Goal: Task Accomplishment & Management: Manage account settings

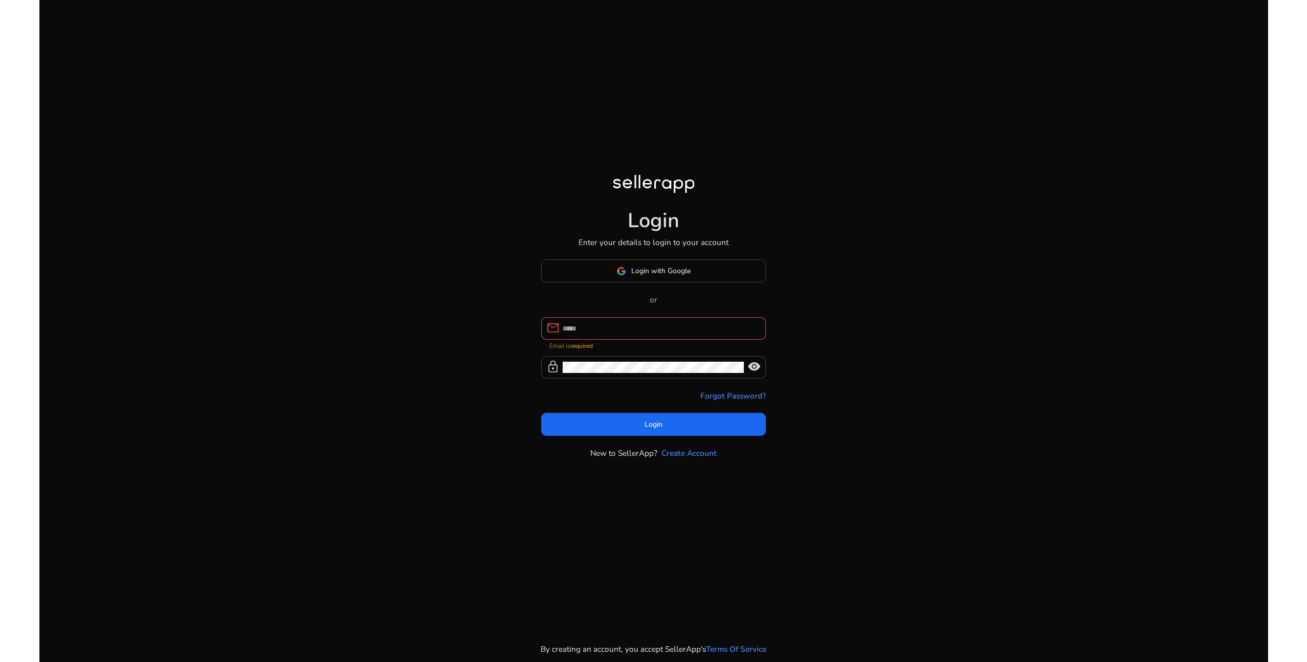
type input "**********"
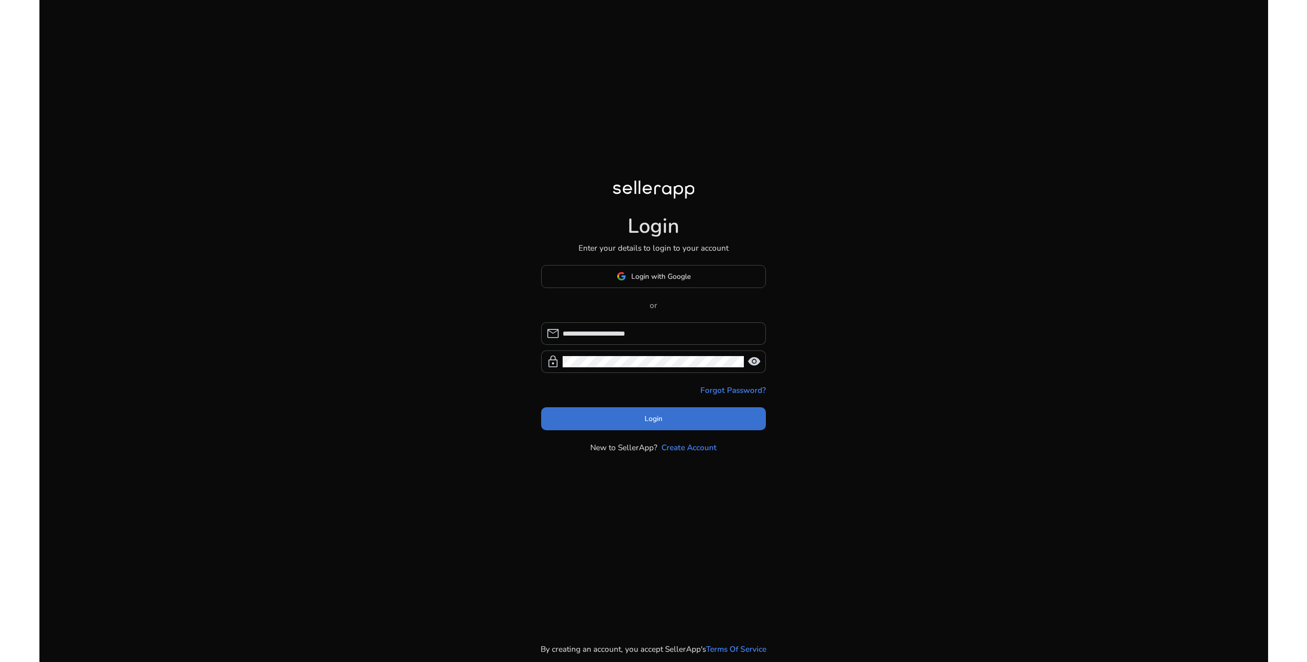
click at [679, 421] on span at bounding box center [653, 419] width 225 height 25
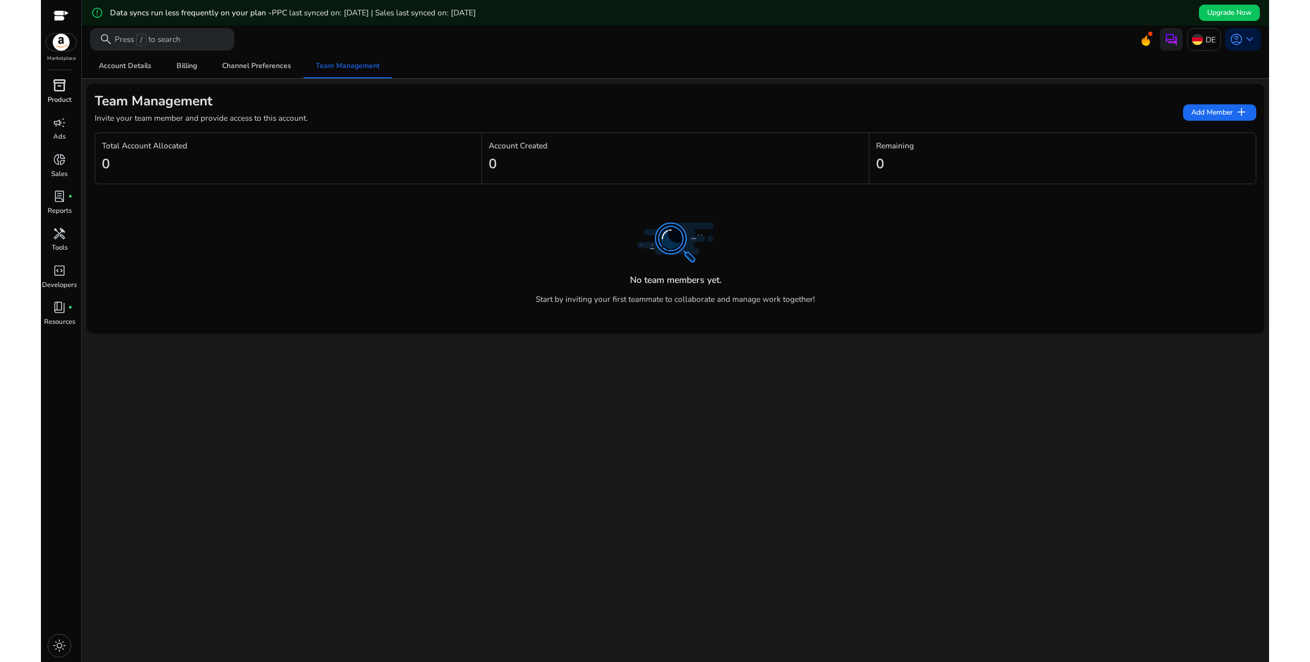
click at [58, 100] on p "Product" at bounding box center [60, 100] width 24 height 10
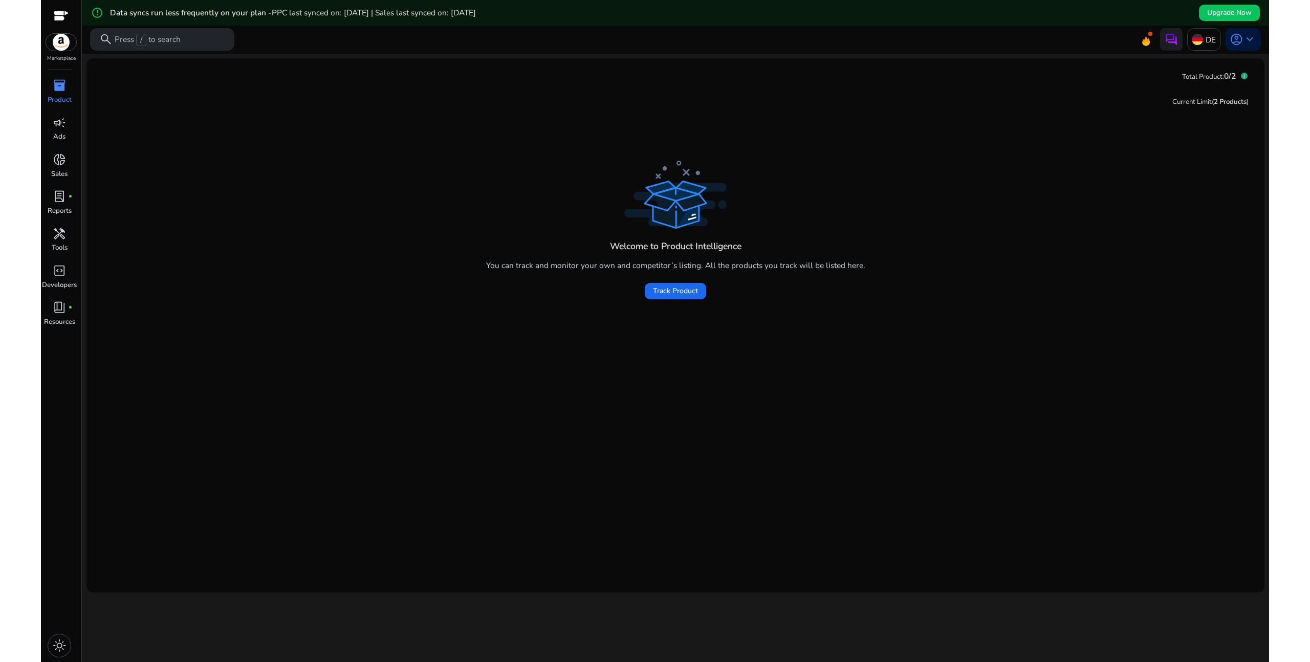
click at [1154, 45] on div "DE account_circle keyboard_arrow_down" at bounding box center [1207, 39] width 107 height 23
click at [1143, 41] on icon at bounding box center [1146, 40] width 8 height 11
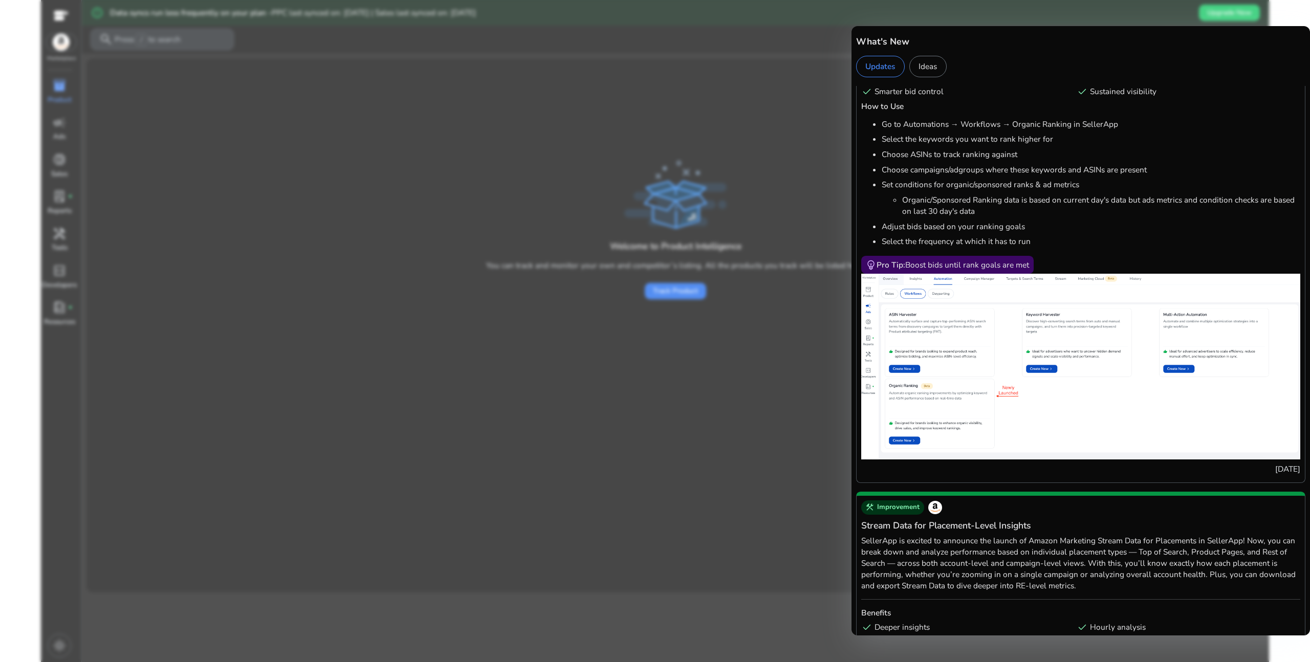
scroll to position [72, 0]
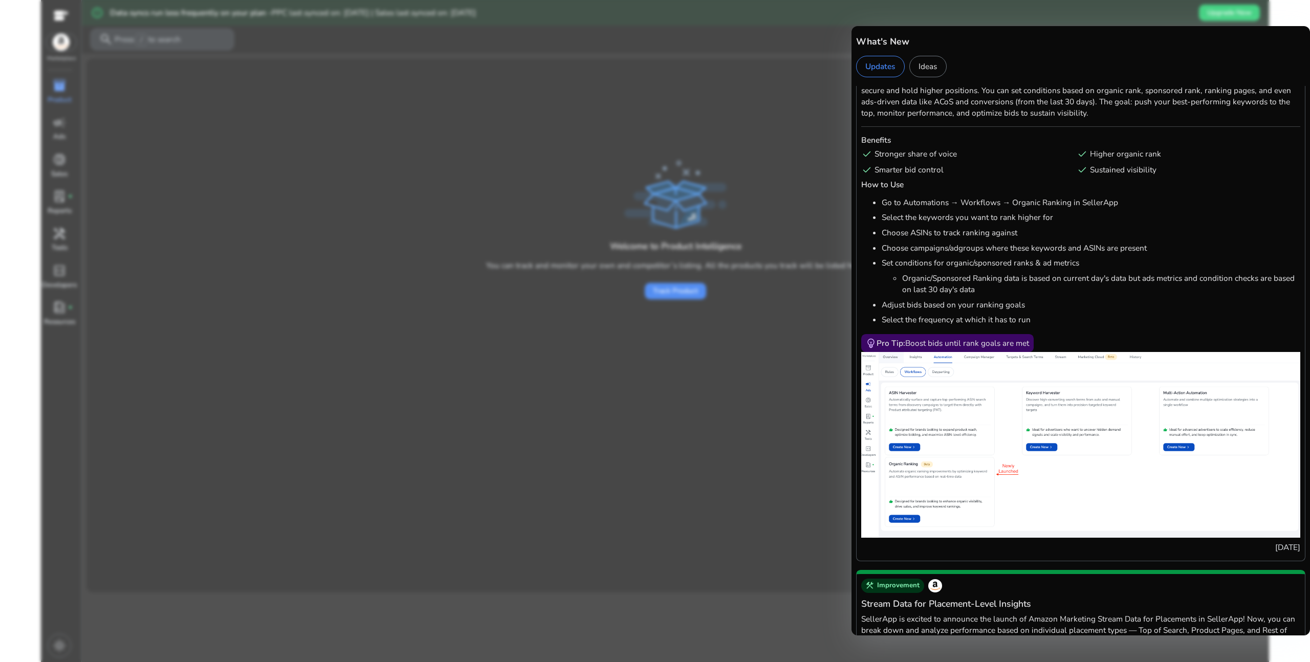
click at [649, 443] on div at bounding box center [655, 331] width 1310 height 662
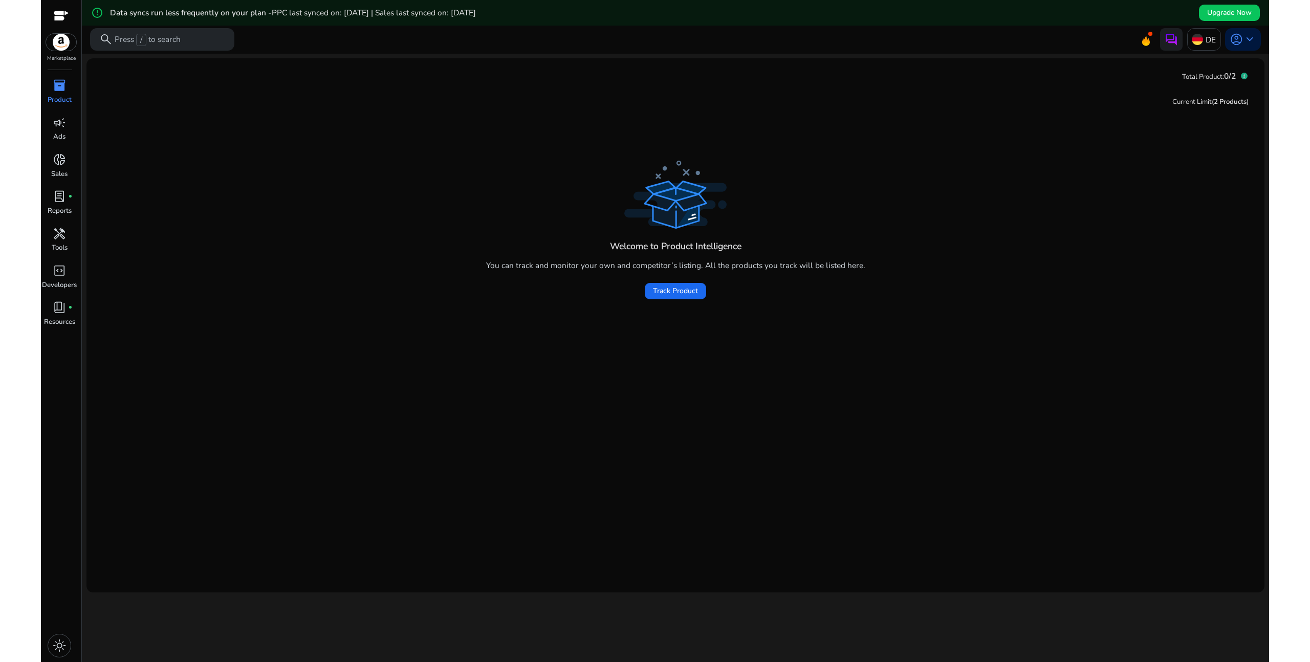
click at [68, 49] on img at bounding box center [61, 42] width 31 height 17
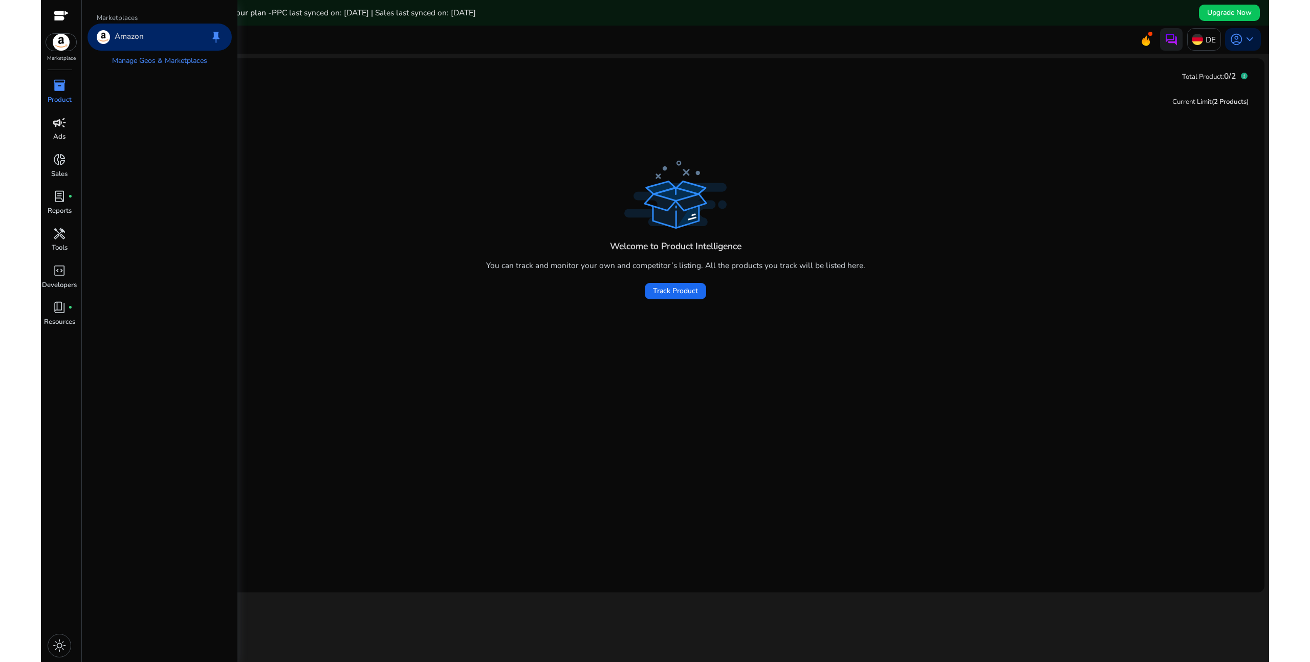
click at [57, 134] on p "Ads" at bounding box center [59, 137] width 12 height 10
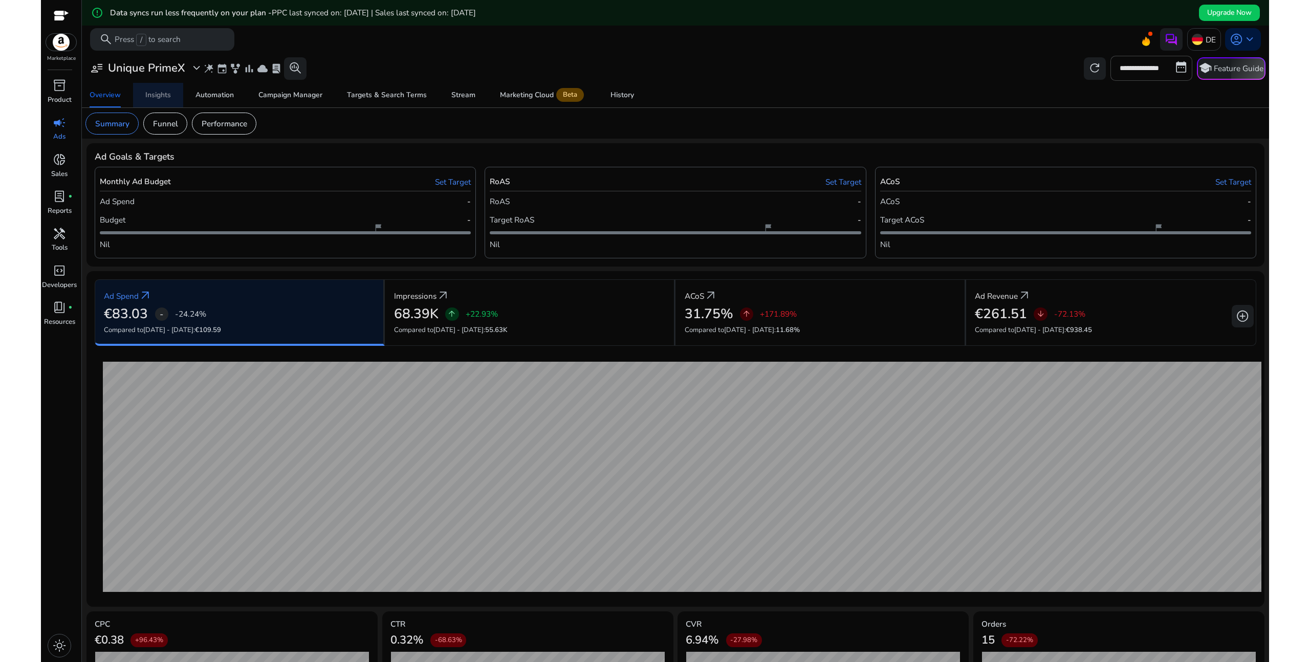
click at [151, 98] on div "Insights" at bounding box center [158, 95] width 26 height 7
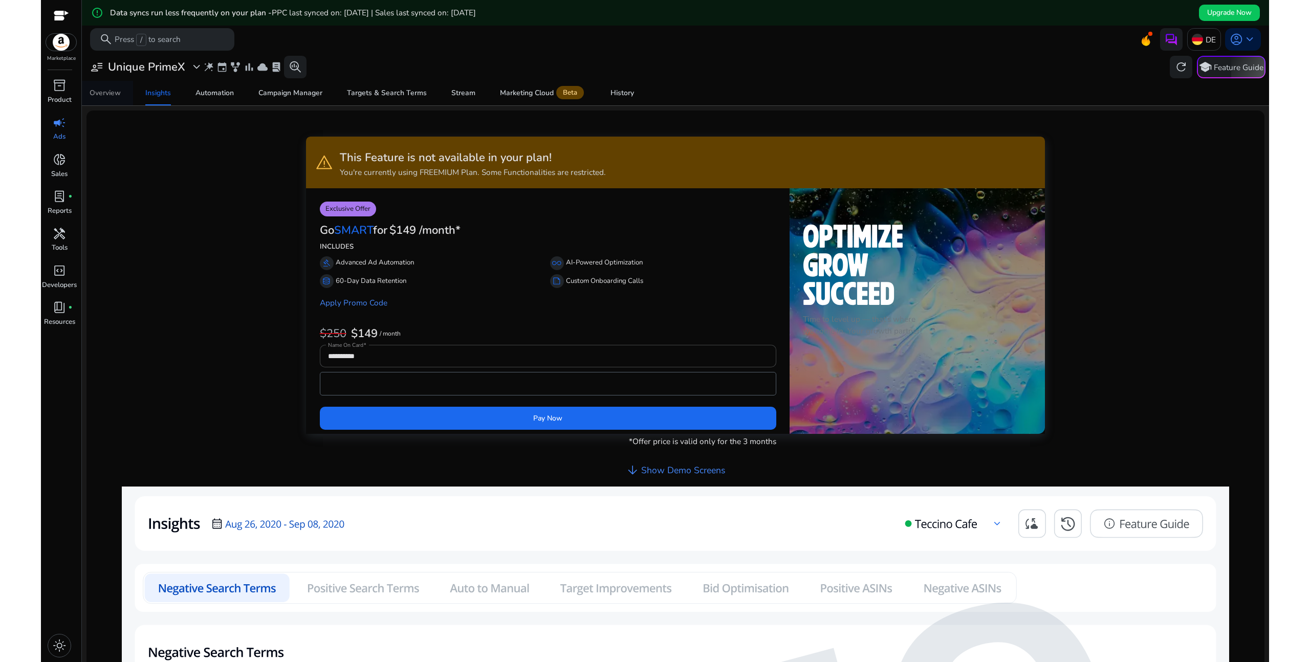
click at [112, 92] on div "Overview" at bounding box center [105, 93] width 31 height 7
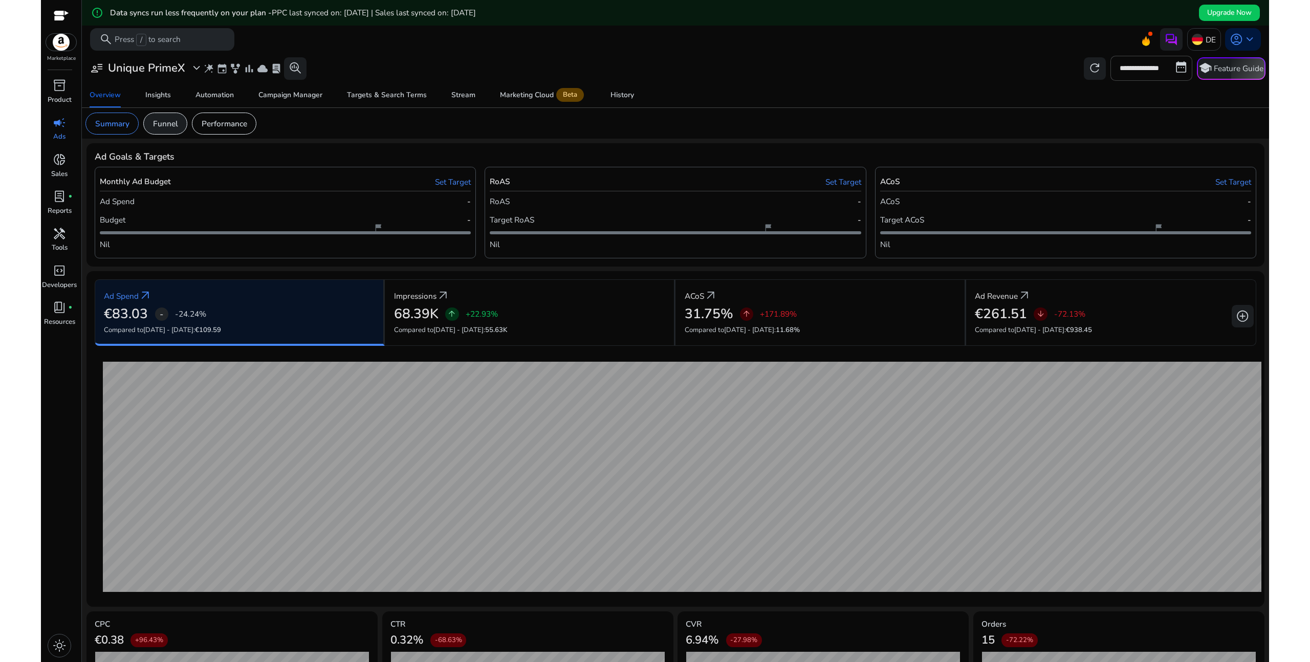
click at [177, 121] on p "Funnel" at bounding box center [165, 124] width 25 height 12
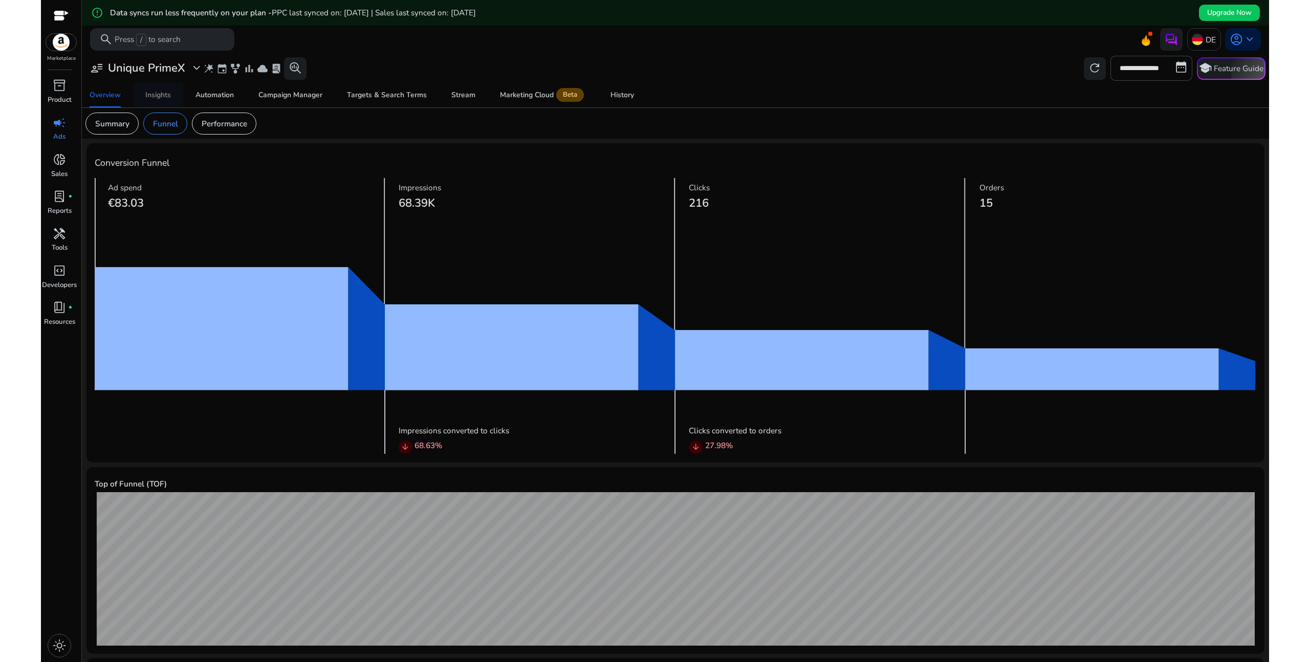
click at [158, 97] on div "Insights" at bounding box center [158, 95] width 26 height 7
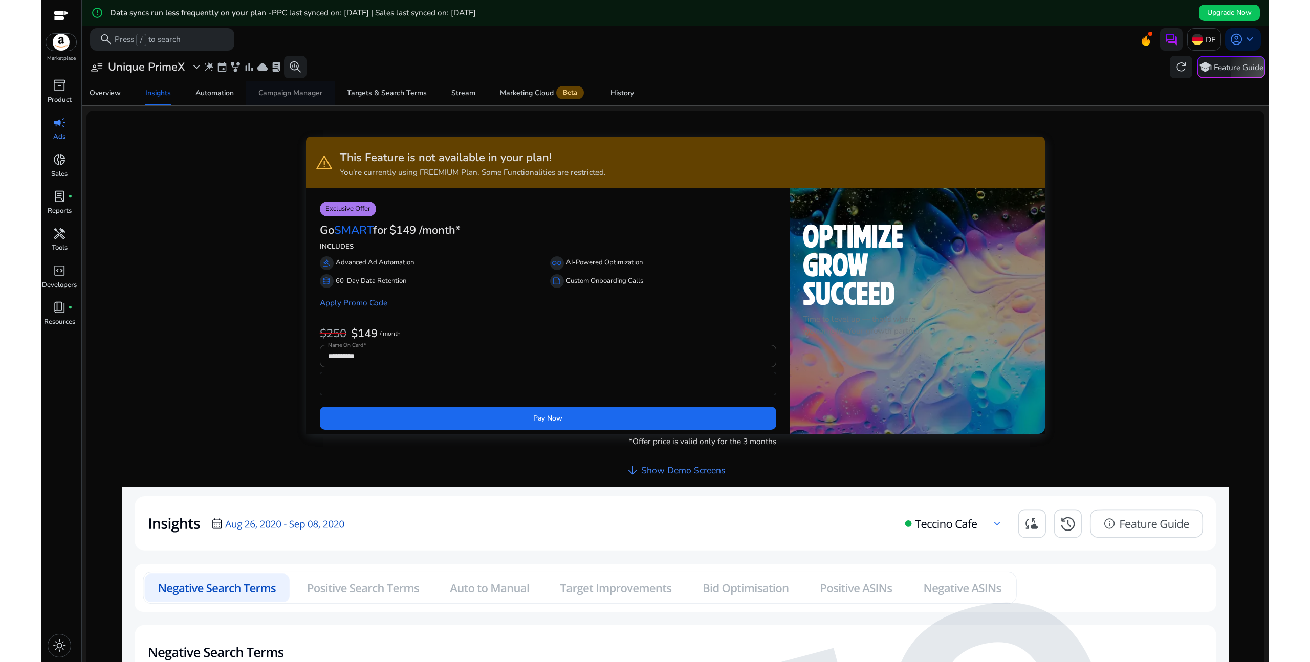
click at [302, 93] on div "Campaign Manager" at bounding box center [290, 93] width 64 height 7
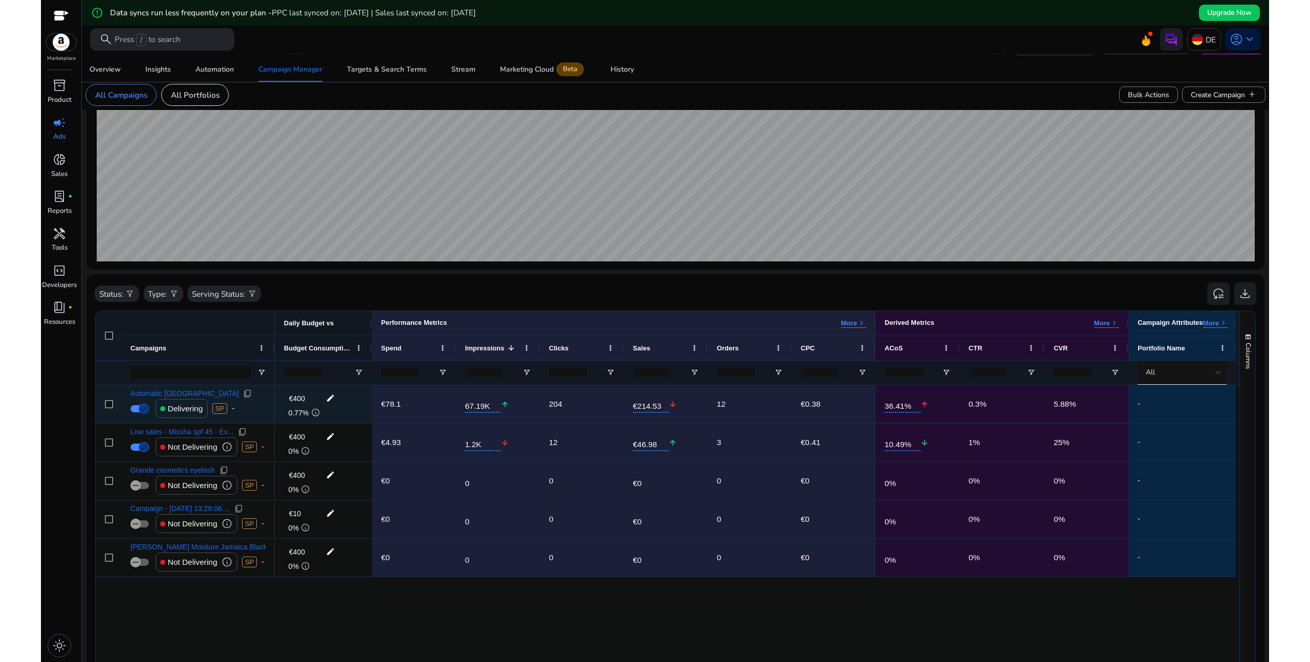
scroll to position [266, 0]
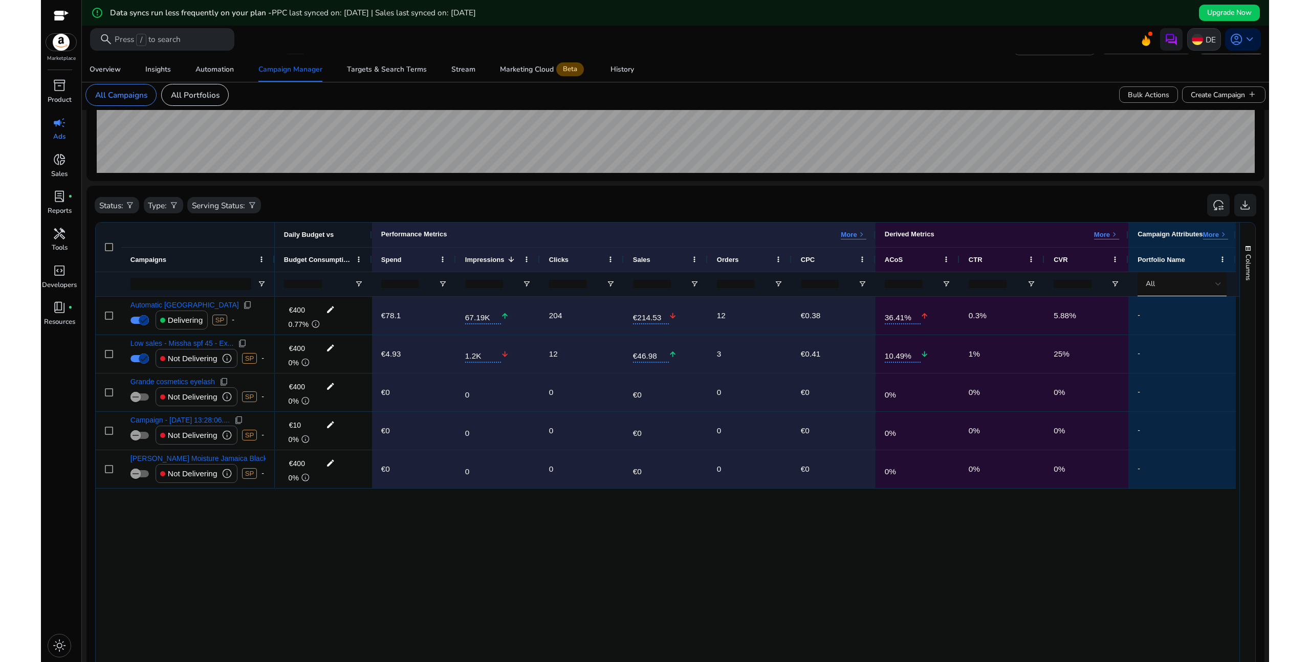
click at [1206, 37] on p "DE" at bounding box center [1211, 40] width 10 height 18
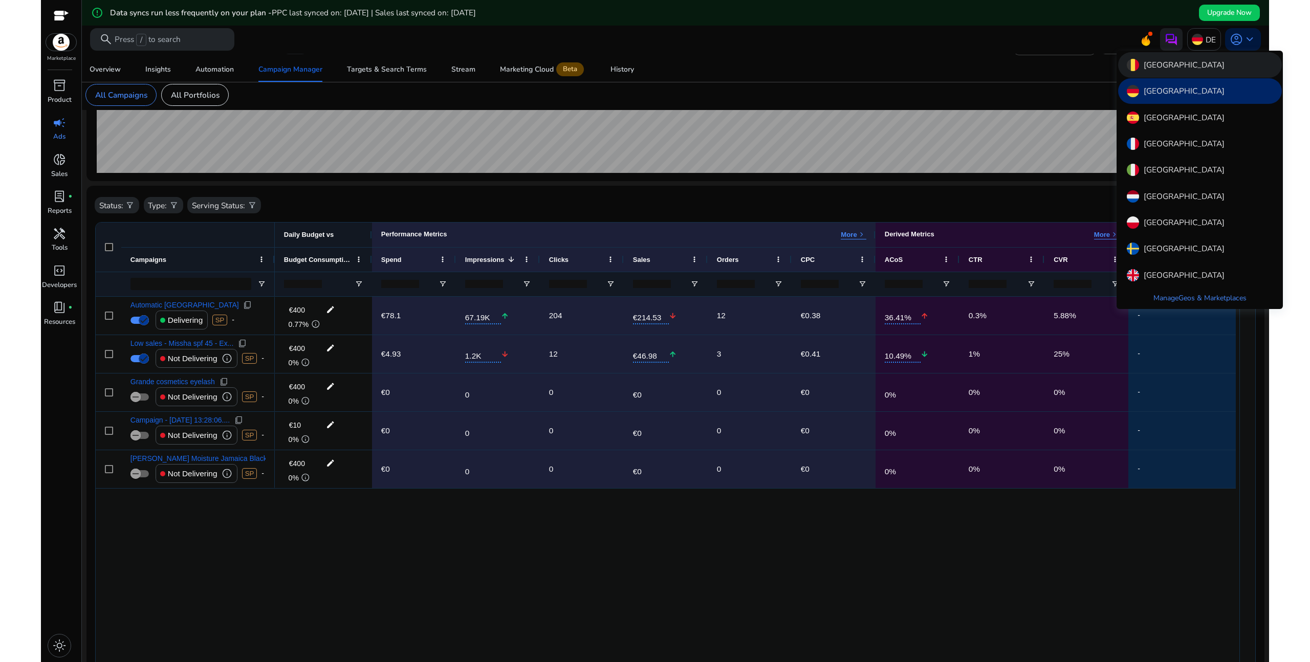
click at [1178, 72] on div "[GEOGRAPHIC_DATA]" at bounding box center [1200, 65] width 164 height 26
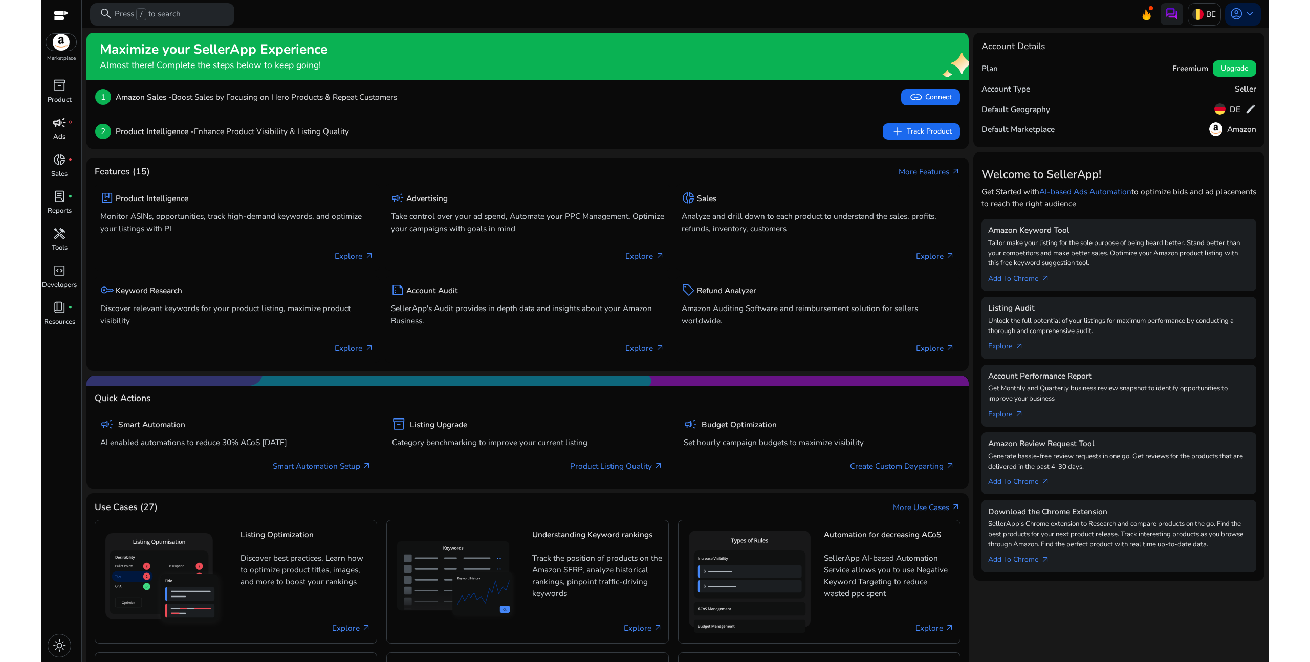
click at [62, 136] on p "Ads" at bounding box center [59, 137] width 12 height 10
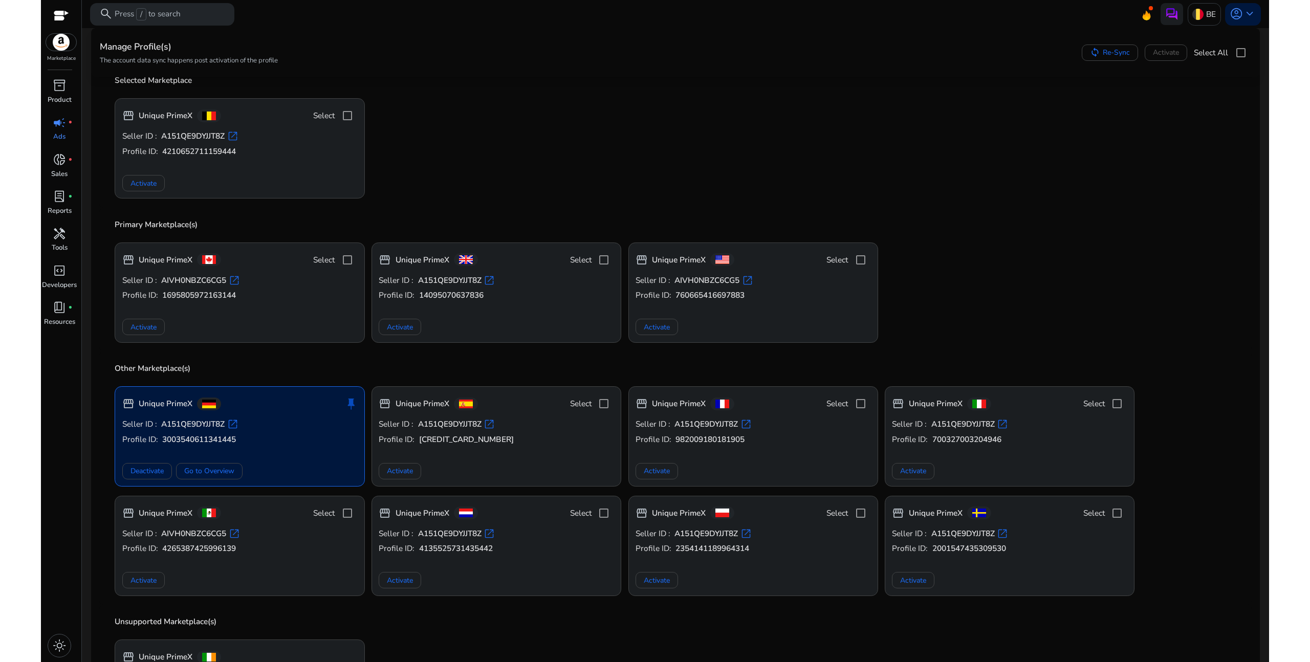
scroll to position [115, 0]
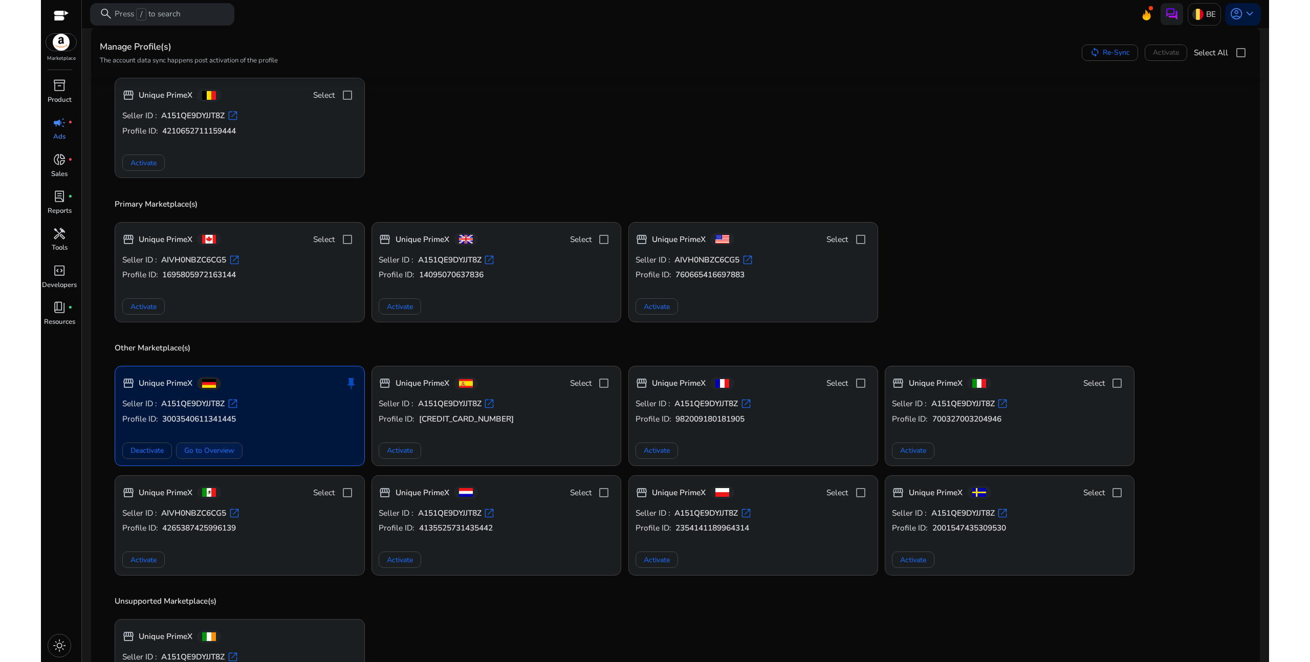
click at [198, 453] on span "Go to Overview" at bounding box center [209, 450] width 50 height 11
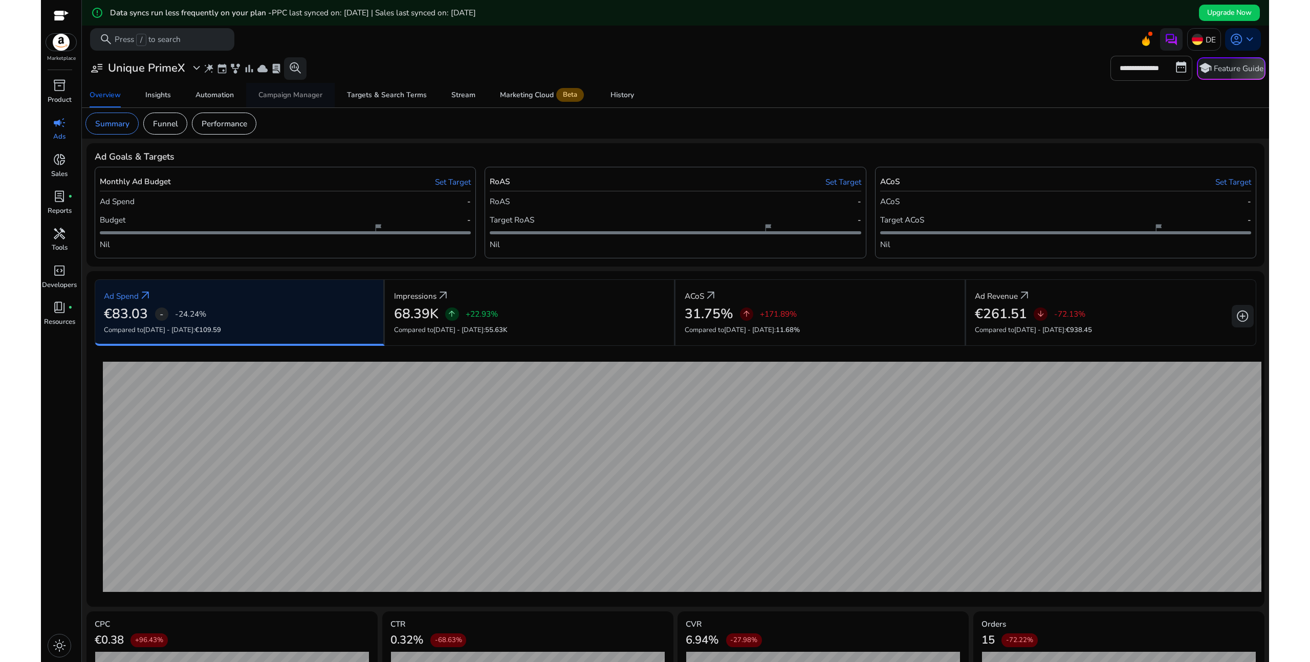
click at [287, 98] on div "Campaign Manager" at bounding box center [290, 95] width 64 height 7
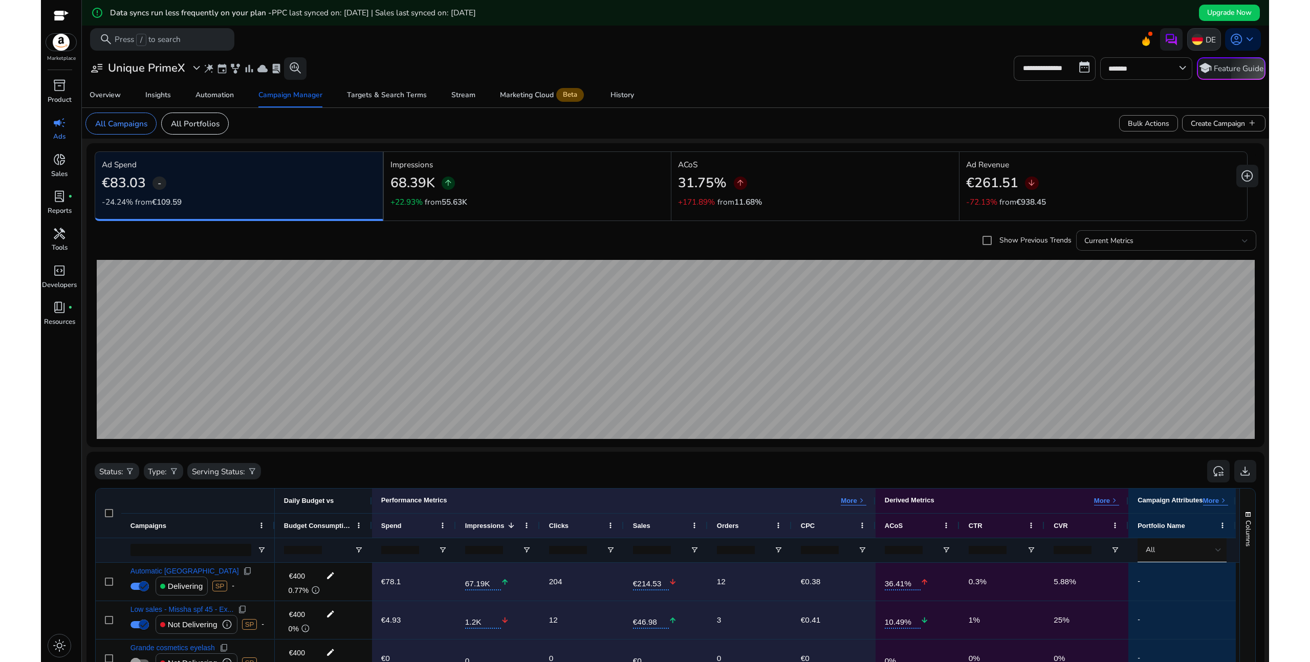
click at [1197, 44] on img at bounding box center [1197, 39] width 11 height 11
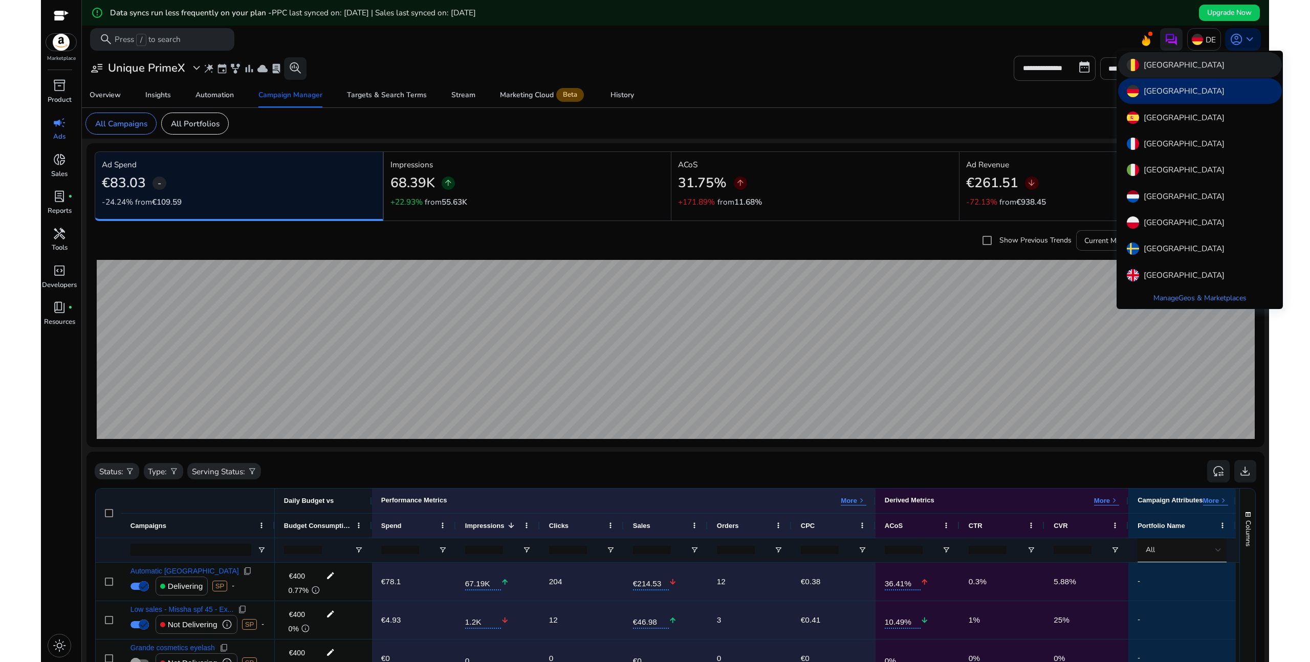
click at [1157, 68] on p "[GEOGRAPHIC_DATA]" at bounding box center [1184, 65] width 81 height 12
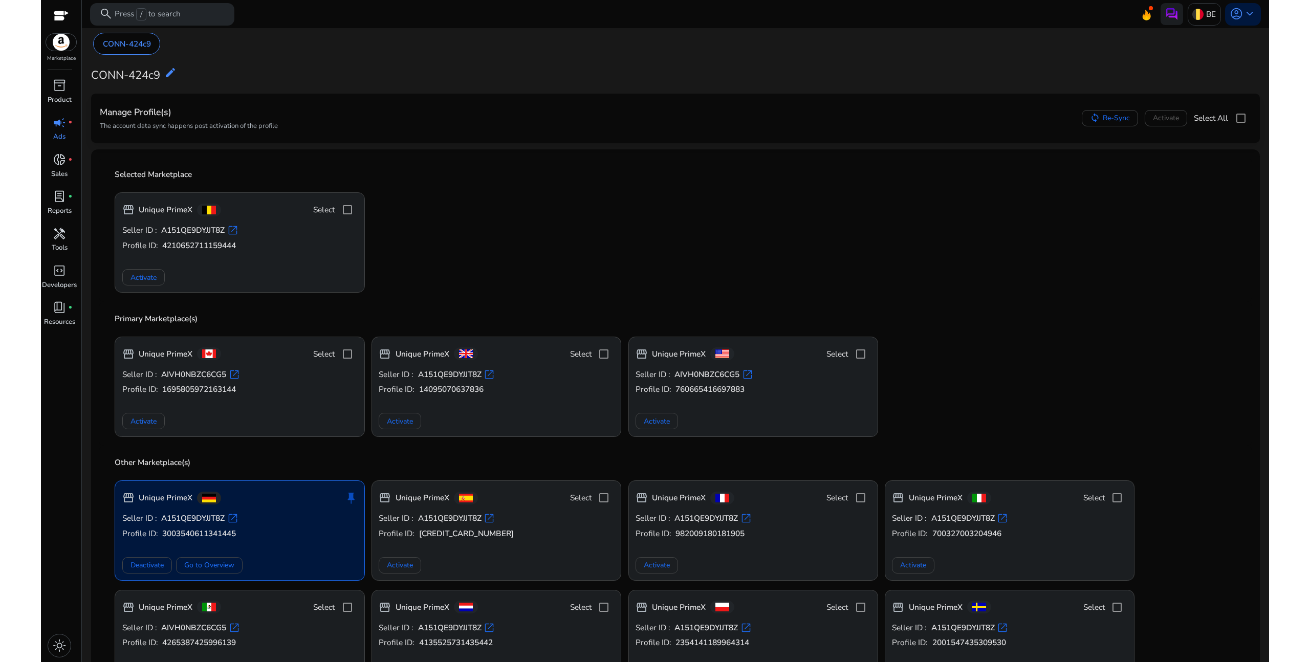
scroll to position [194, 0]
